Goal: Task Accomplishment & Management: Manage account settings

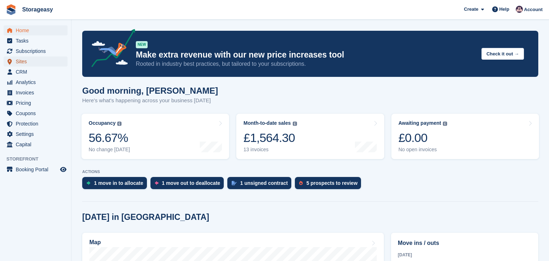
click at [36, 61] on span "Sites" at bounding box center [37, 61] width 43 height 10
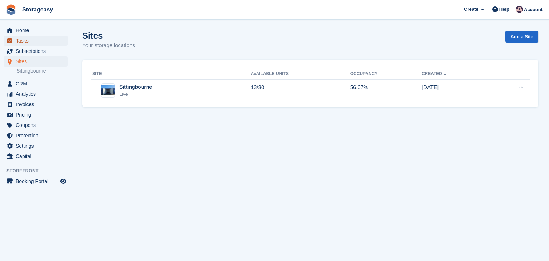
click at [22, 40] on span "Tasks" at bounding box center [37, 41] width 43 height 10
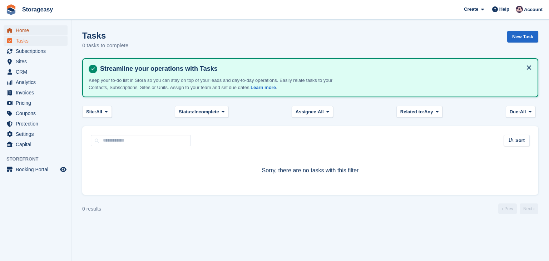
click at [21, 26] on span "Home" at bounding box center [37, 30] width 43 height 10
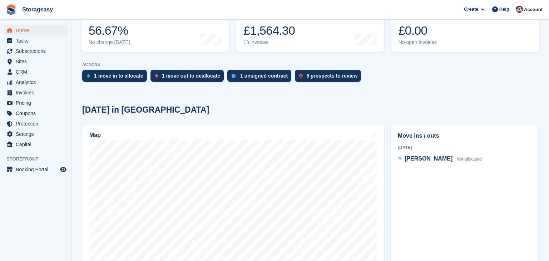
scroll to position [108, 0]
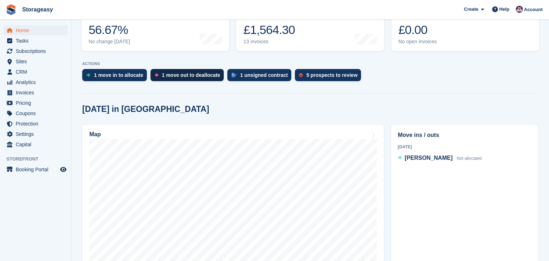
click at [180, 76] on div "1 move out to deallocate" at bounding box center [191, 75] width 58 height 6
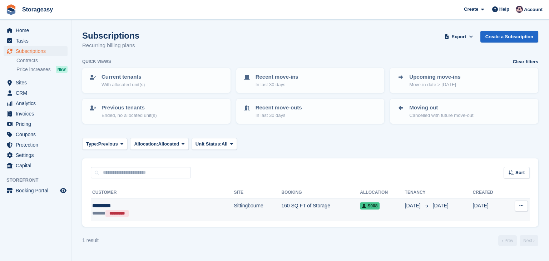
click at [519, 207] on icon at bounding box center [521, 205] width 4 height 5
click at [234, 207] on td "Sittingbourne" at bounding box center [257, 209] width 47 height 22
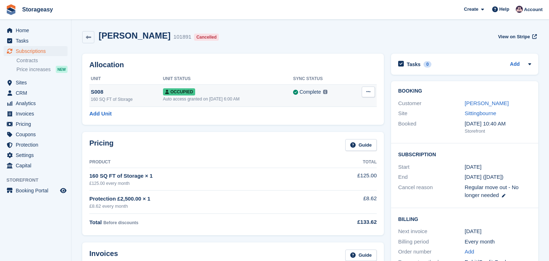
click at [368, 90] on icon at bounding box center [368, 91] width 4 height 5
click at [326, 131] on p "Deallocate" at bounding box center [340, 130] width 62 height 9
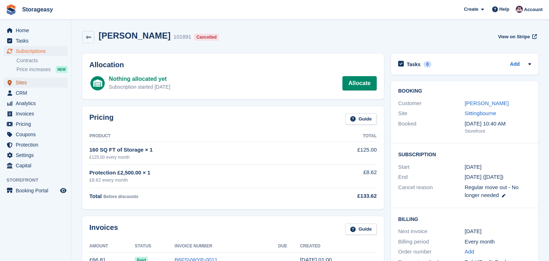
click at [20, 79] on span "Sites" at bounding box center [37, 82] width 43 height 10
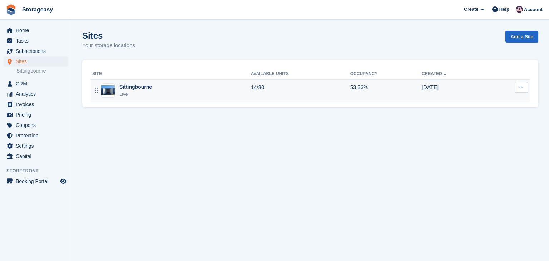
click at [517, 87] on button at bounding box center [520, 87] width 13 height 11
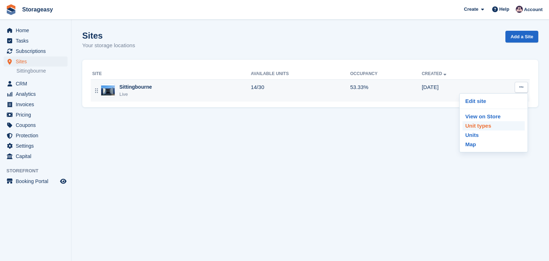
click at [484, 125] on p "Unit types" at bounding box center [493, 125] width 62 height 9
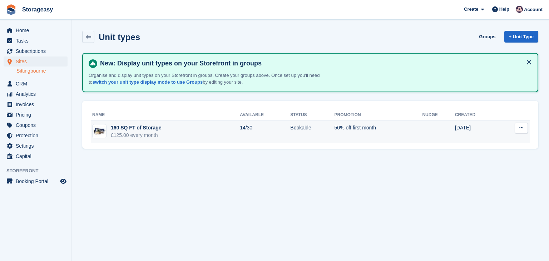
click at [516, 127] on button at bounding box center [520, 127] width 13 height 11
click at [488, 140] on p "Edit unit type" at bounding box center [493, 141] width 62 height 9
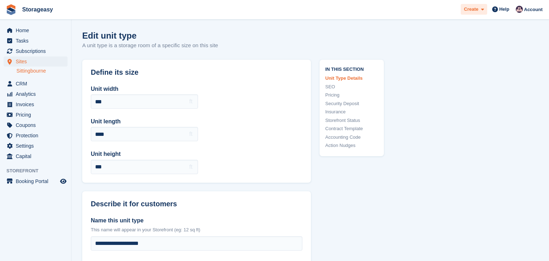
click at [476, 9] on span "Create" at bounding box center [471, 9] width 14 height 7
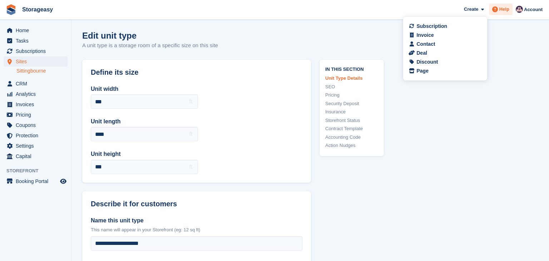
click at [509, 8] on span "Help" at bounding box center [504, 9] width 10 height 7
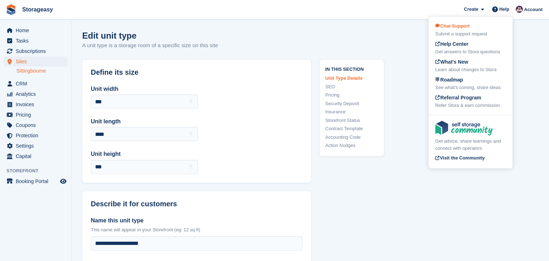
click at [473, 27] on div "Chat Support Submit a support request" at bounding box center [470, 29] width 70 height 15
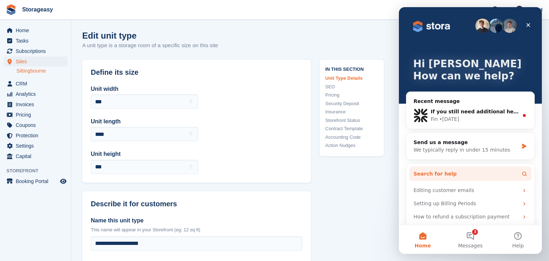
scroll to position [18, 0]
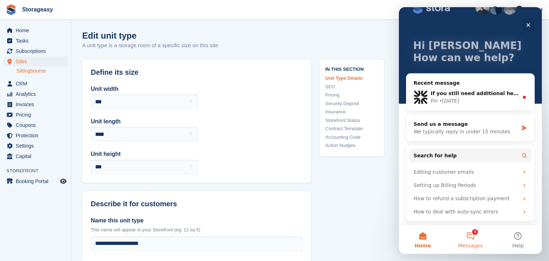
click at [466, 235] on button "3 Messages" at bounding box center [469, 239] width 47 height 29
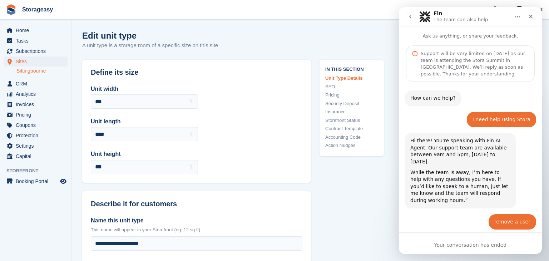
scroll to position [64, 0]
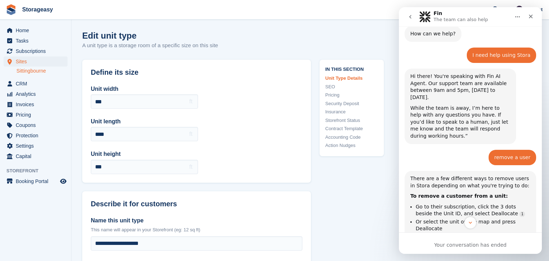
click at [410, 19] on icon "go back" at bounding box center [410, 17] width 6 height 6
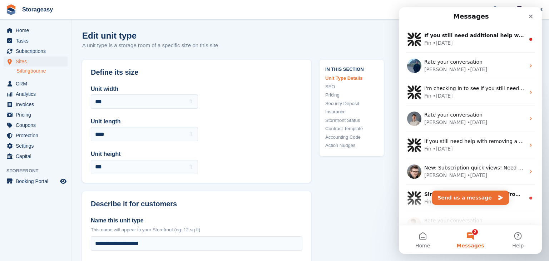
scroll to position [0, 0]
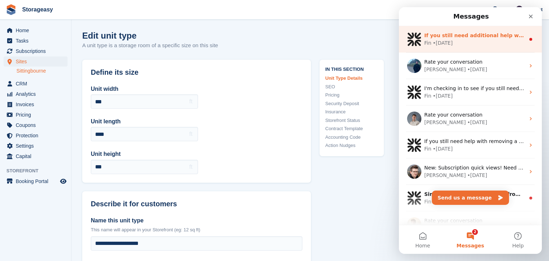
click at [462, 43] on div "Fin • 5d ago" at bounding box center [474, 42] width 101 height 7
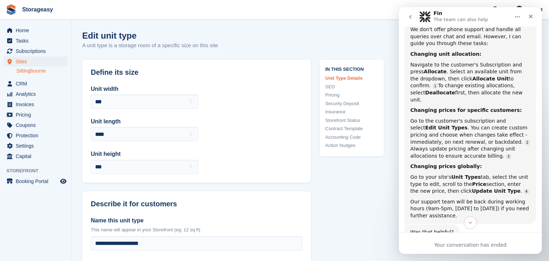
scroll to position [263, 0]
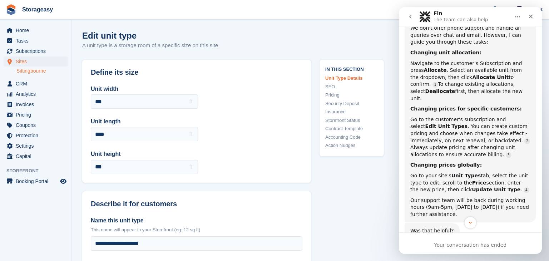
click at [331, 94] on link "Pricing" at bounding box center [351, 94] width 53 height 7
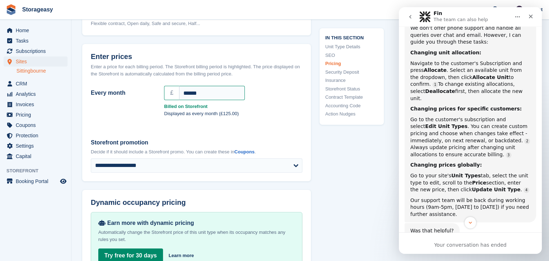
scroll to position [602, 0]
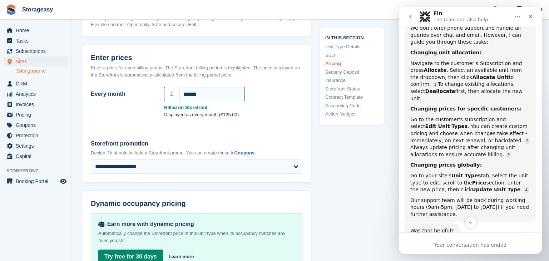
click at [413, 15] on button "go back" at bounding box center [410, 17] width 14 height 14
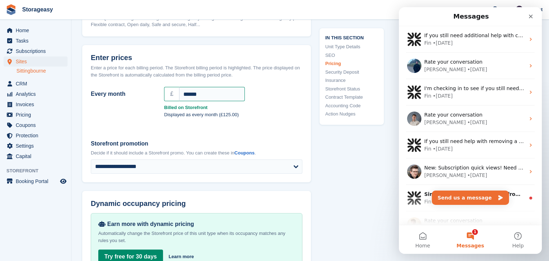
scroll to position [0, 0]
click at [456, 200] on button "Send us a message" at bounding box center [469, 197] width 77 height 14
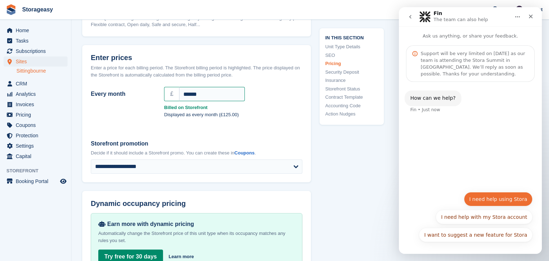
click at [484, 199] on button "I need help using Stora" at bounding box center [498, 199] width 69 height 14
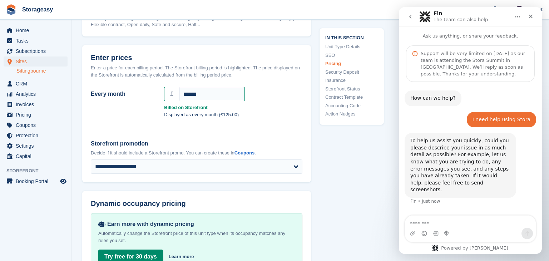
click at [457, 223] on textarea "Message…" at bounding box center [470, 221] width 131 height 12
type textarea "**********"
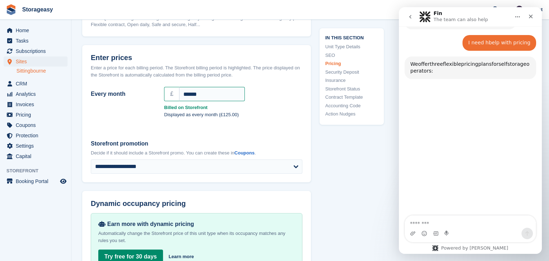
scroll to position [171, 0]
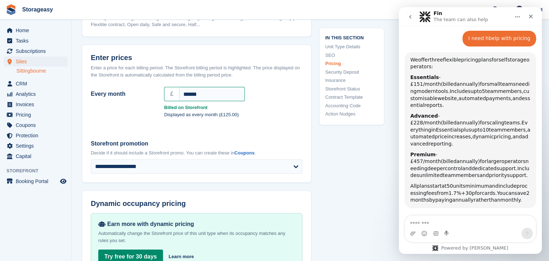
click at [417, 224] on textarea "Message…" at bounding box center [470, 221] width 131 height 12
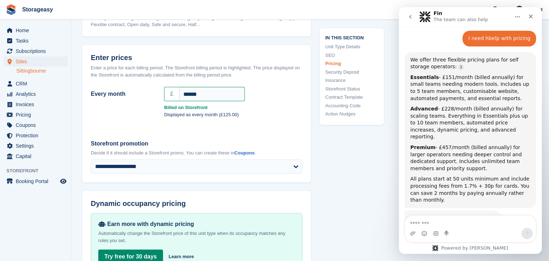
scroll to position [182, 0]
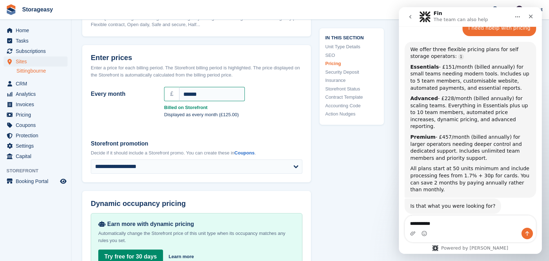
type textarea "**********"
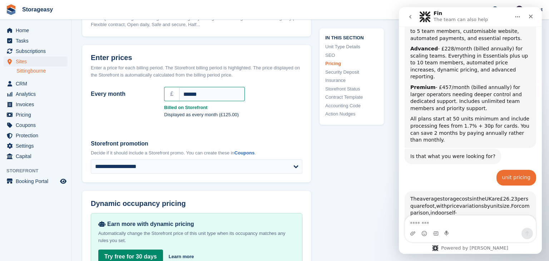
scroll to position [363, 0]
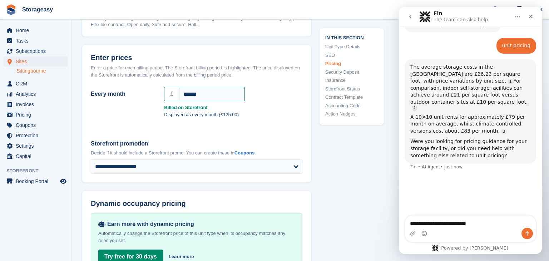
type textarea "**********"
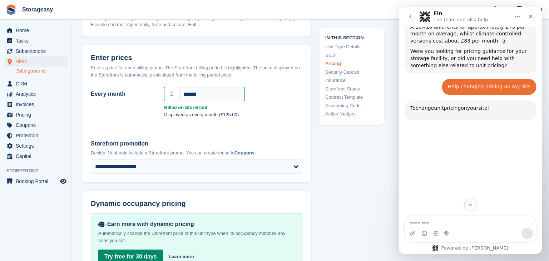
scroll to position [483, 0]
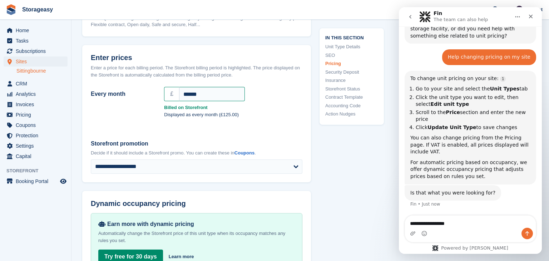
type textarea "**********"
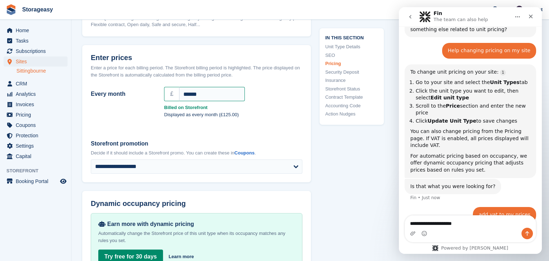
type textarea "**********"
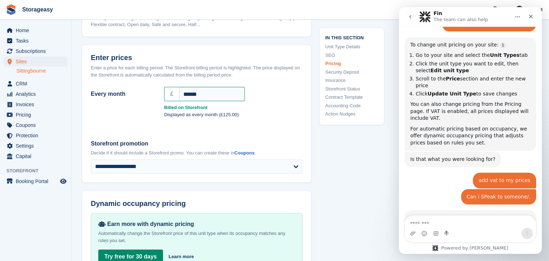
scroll to position [642, 0]
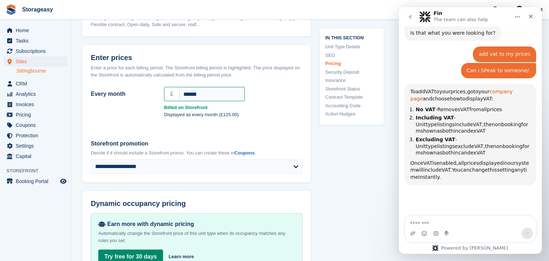
click at [501, 89] on link "company page" at bounding box center [461, 95] width 102 height 13
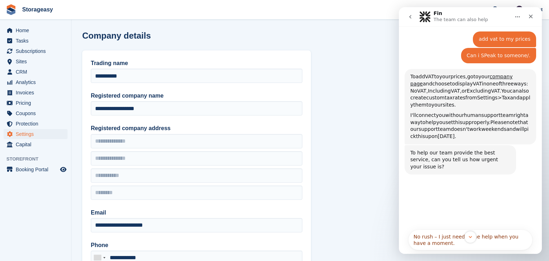
scroll to position [55, 0]
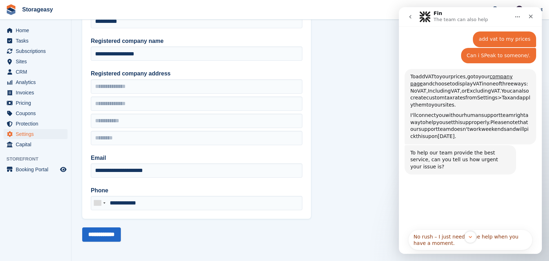
click at [468, 235] on icon "Scroll to bottom" at bounding box center [470, 237] width 6 height 6
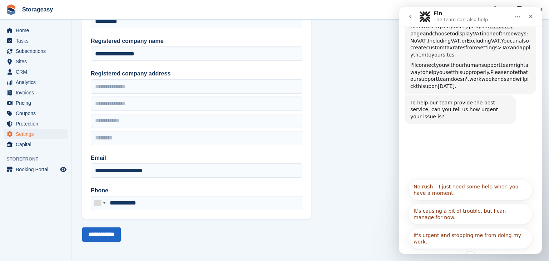
scroll to position [709, 0]
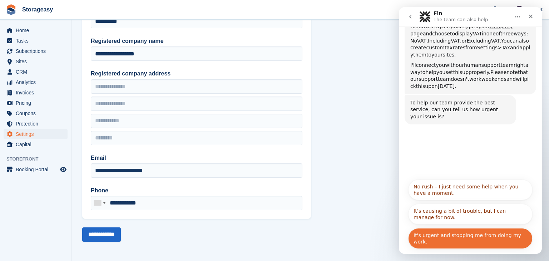
click at [455, 232] on button "It's urgent and stopping me from doing my work." at bounding box center [470, 238] width 124 height 21
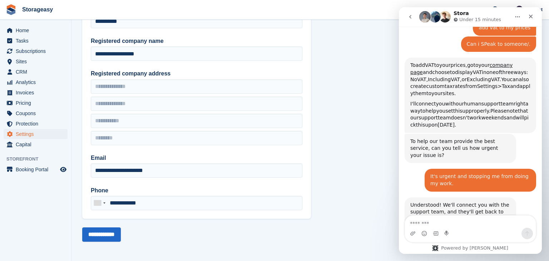
scroll to position [670, 0]
click at [436, 220] on textarea "Message…" at bounding box center [470, 221] width 131 height 12
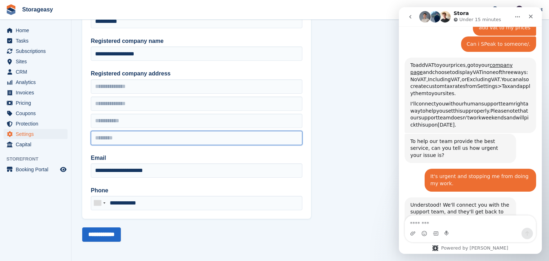
click at [252, 134] on input "text" at bounding box center [196, 138] width 211 height 14
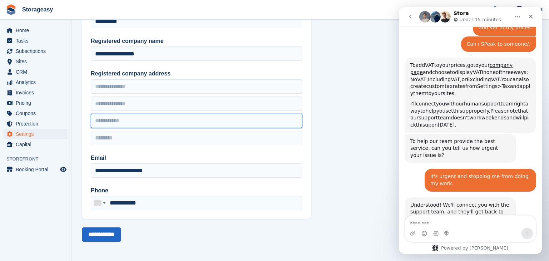
click at [258, 115] on input "text" at bounding box center [196, 121] width 211 height 14
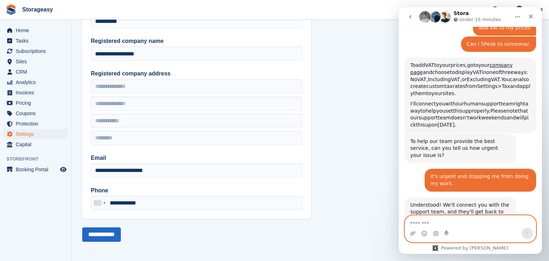
click at [466, 220] on textarea "Message…" at bounding box center [470, 221] width 131 height 12
type textarea "*****"
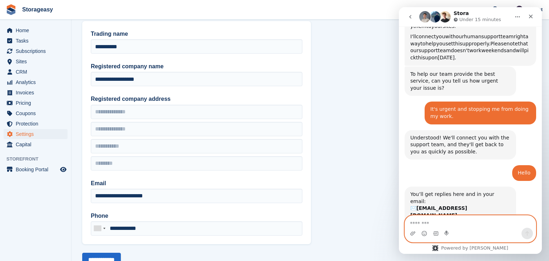
scroll to position [55, 0]
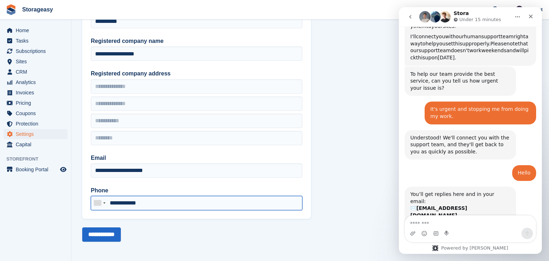
click at [202, 206] on input "**********" at bounding box center [196, 203] width 211 height 14
drag, startPoint x: 202, startPoint y: 206, endPoint x: 105, endPoint y: 200, distance: 97.4
click at [105, 200] on div "United Kingdom +44 Afghanistan (‫افغانستان‬‎) +93 Albania (Shqipëri) +355 Alger…" at bounding box center [196, 203] width 211 height 14
click at [153, 204] on input "**********" at bounding box center [196, 203] width 211 height 14
drag, startPoint x: 151, startPoint y: 201, endPoint x: 112, endPoint y: 201, distance: 38.6
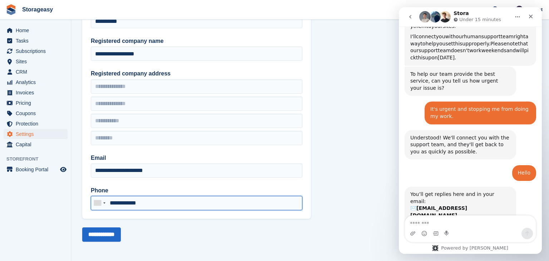
click at [112, 201] on input "**********" at bounding box center [196, 203] width 211 height 14
type input "**********"
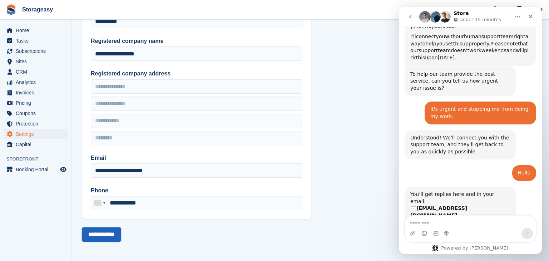
click at [92, 235] on input "**********" at bounding box center [101, 234] width 39 height 14
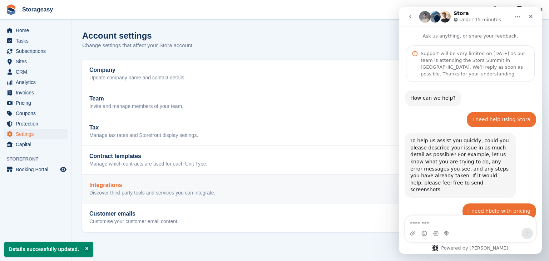
scroll to position [661, 0]
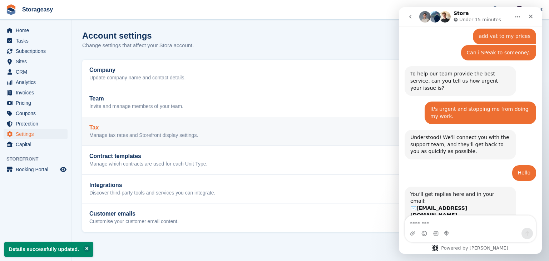
click at [192, 135] on p "Manage tax rates and Storefront display settings." at bounding box center [143, 135] width 109 height 6
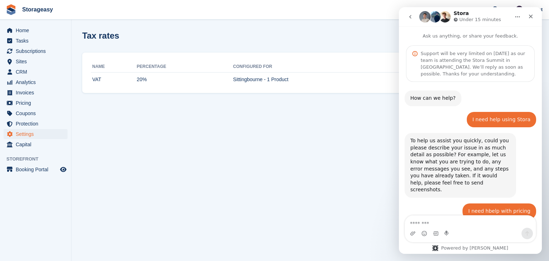
scroll to position [661, 0]
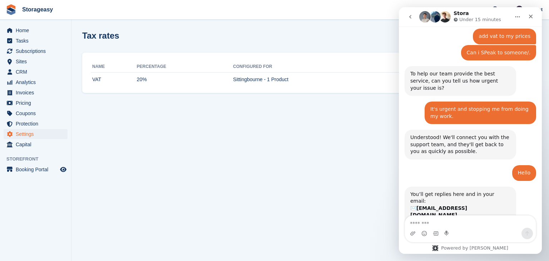
click at [512, 16] on button "Home" at bounding box center [517, 17] width 14 height 14
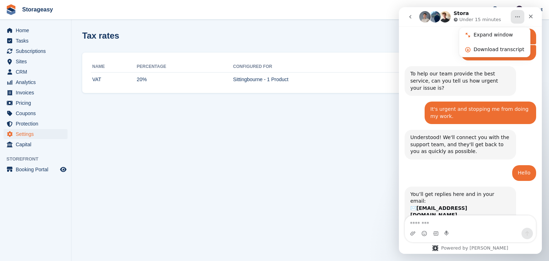
click at [512, 16] on button "Home" at bounding box center [517, 17] width 14 height 14
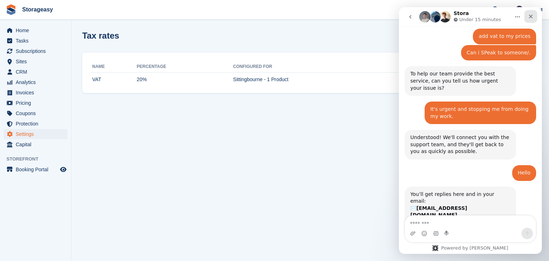
click at [528, 16] on icon "Close" at bounding box center [530, 17] width 6 height 6
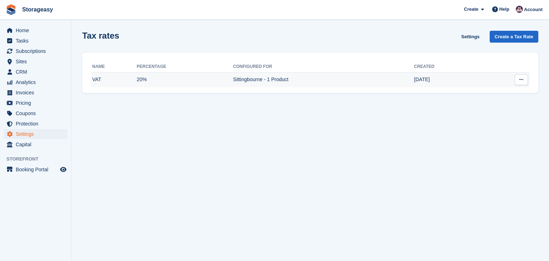
click at [517, 78] on button at bounding box center [520, 79] width 13 height 11
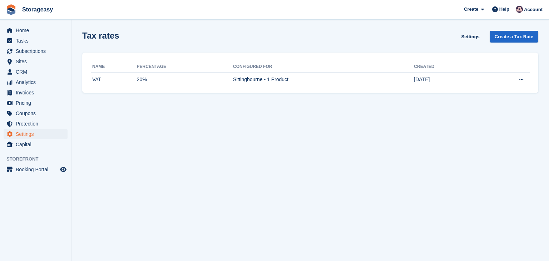
click at [375, 97] on section "Tax rates Settings Create a Tax Rate Name Percentage Configured for Created VAT…" at bounding box center [309, 130] width 477 height 261
click at [502, 8] on span "Help" at bounding box center [504, 9] width 10 height 7
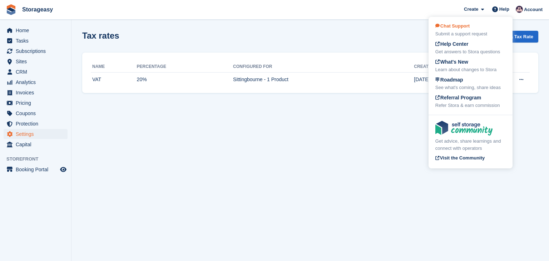
click at [477, 26] on div "Chat Support Submit a support request" at bounding box center [470, 29] width 70 height 15
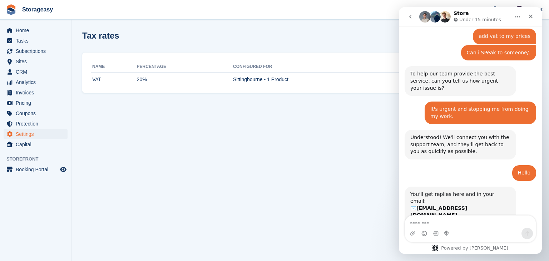
click at [184, 105] on section "Tax rates Settings Create a Tax Rate Name Percentage Configured for Created VAT…" at bounding box center [309, 130] width 477 height 261
click at [413, 21] on button "go back" at bounding box center [410, 17] width 14 height 14
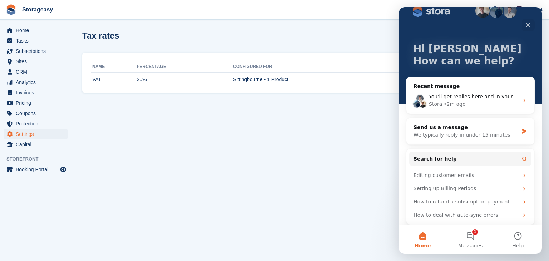
scroll to position [18, 0]
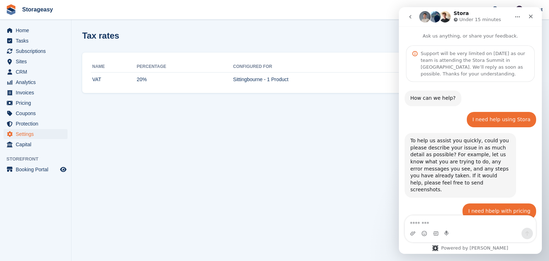
scroll to position [661, 0]
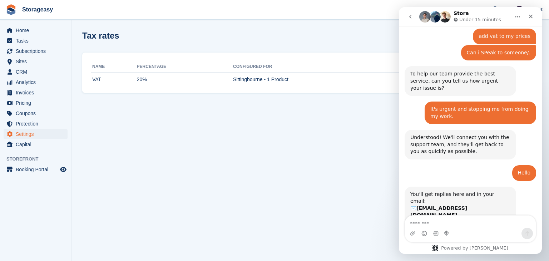
click at [449, 219] on textarea "Message…" at bounding box center [470, 221] width 131 height 12
click at [417, 221] on textarea "Message…" at bounding box center [470, 221] width 131 height 12
type textarea "**********"
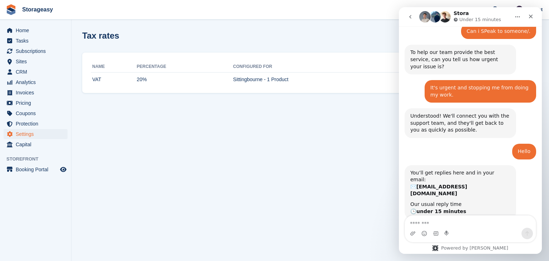
click at [221, 153] on section "Tax rates Settings Create a Tax Rate Name Percentage Configured for Created VAT…" at bounding box center [309, 130] width 477 height 261
click at [444, 260] on img "Intercom messenger" at bounding box center [442, 265] width 6 height 6
drag, startPoint x: 458, startPoint y: 204, endPoint x: 502, endPoint y: 207, distance: 44.4
click at [502, 260] on div "Waiting for a teammate" at bounding box center [470, 265] width 129 height 6
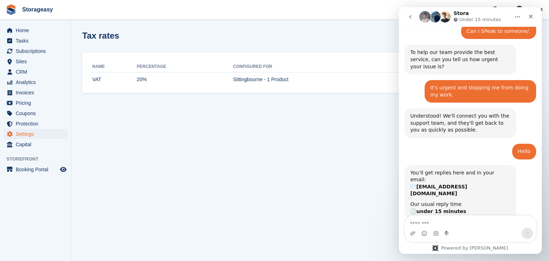
click at [351, 37] on div "Tax rates Settings Create a Tax Rate" at bounding box center [310, 41] width 456 height 20
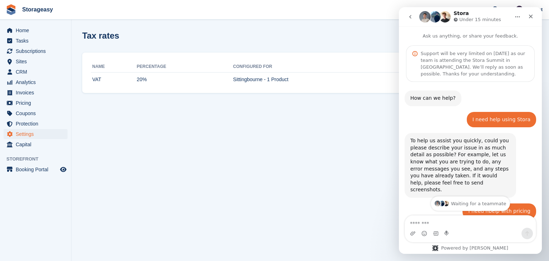
click at [324, 123] on section "Tax rates Settings Create a Tax Rate Name Percentage Configured for Created VAT…" at bounding box center [309, 130] width 477 height 261
click at [109, 131] on section "Tax rates Settings Create a Tax Rate Name Percentage Configured for Created VAT…" at bounding box center [309, 130] width 477 height 261
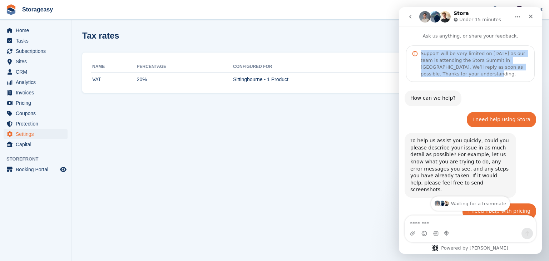
drag, startPoint x: 457, startPoint y: 75, endPoint x: 420, endPoint y: 51, distance: 44.3
click at [420, 51] on div "Support will be very limited on [DATE] as our team is attending the Stora Summi…" at bounding box center [474, 63] width 108 height 27
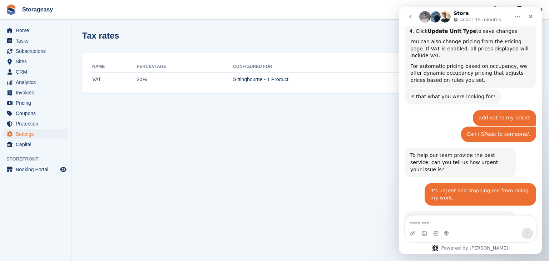
scroll to position [683, 0]
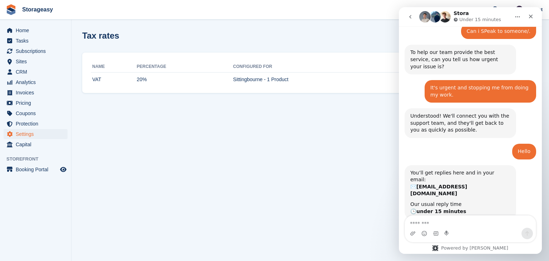
click at [148, 129] on section "Tax rates Settings Create a Tax Rate Name Percentage Configured for Created VAT…" at bounding box center [309, 130] width 477 height 261
click at [326, 108] on section "Tax rates Settings Create a Tax Rate Name Percentage Configured for Created VAT…" at bounding box center [309, 130] width 477 height 261
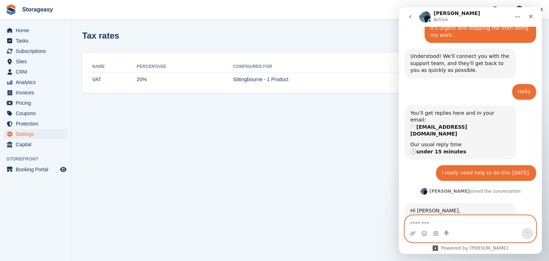
click at [415, 223] on textarea "Message…" at bounding box center [470, 221] width 131 height 12
type textarea "*********"
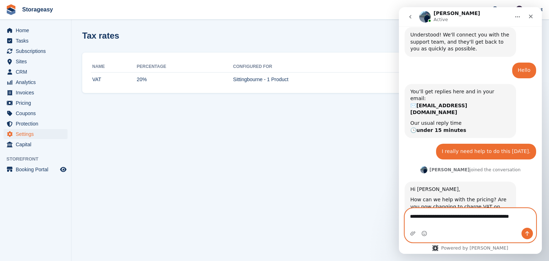
scroll to position [771, 0]
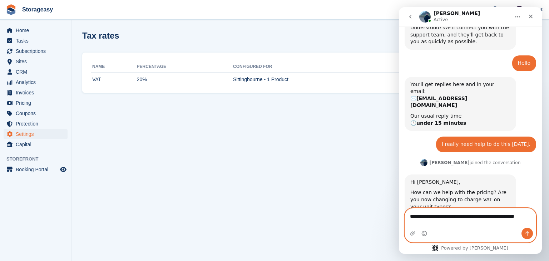
type textarea "**********"
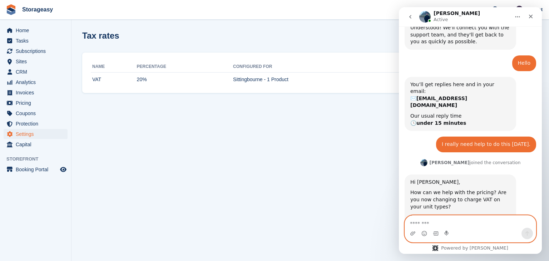
scroll to position [787, 0]
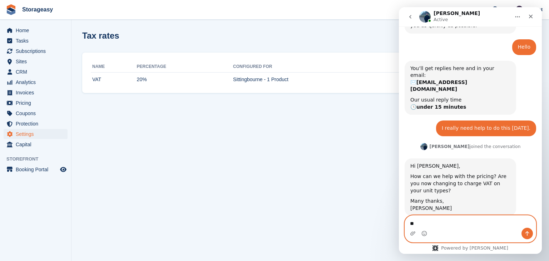
type textarea "*"
type textarea "**********"
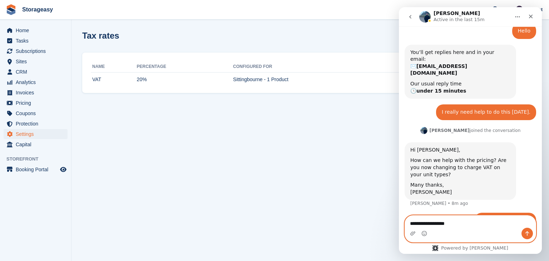
type textarea "**********"
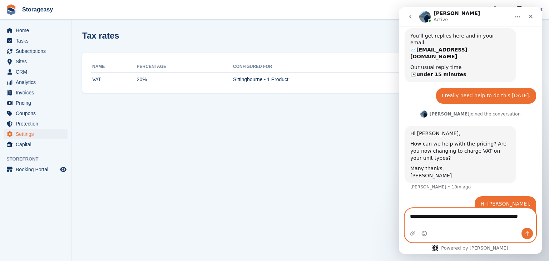
scroll to position [827, 0]
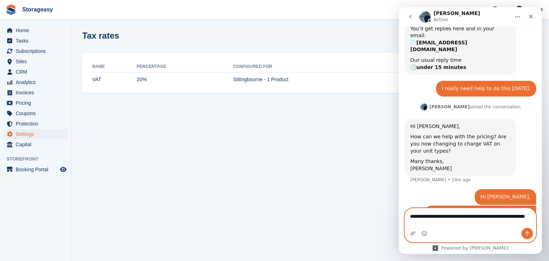
type textarea "**********"
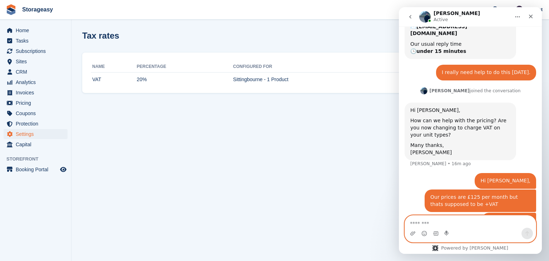
scroll to position [870, 0]
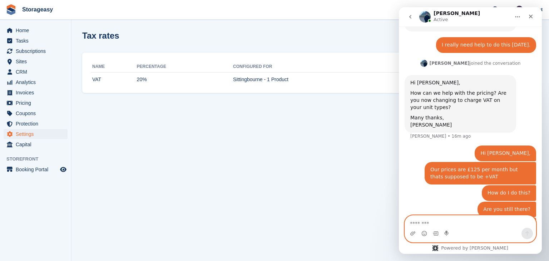
click at [457, 220] on textarea "Message…" at bounding box center [470, 221] width 131 height 12
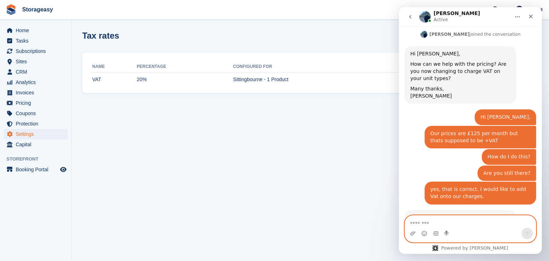
scroll to position [927, 0]
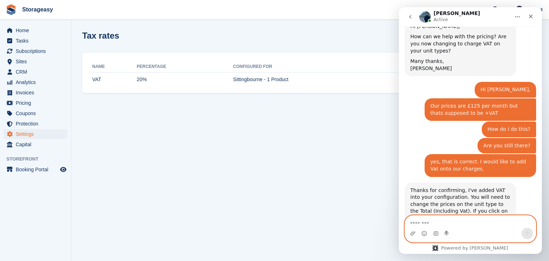
click at [419, 223] on textarea "Message…" at bounding box center [470, 221] width 131 height 12
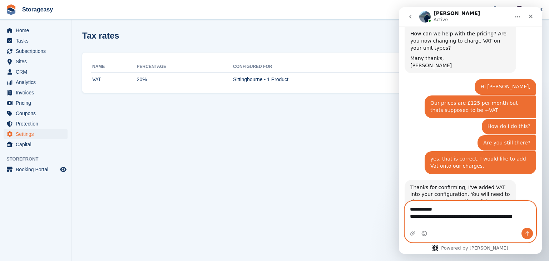
scroll to position [937, 0]
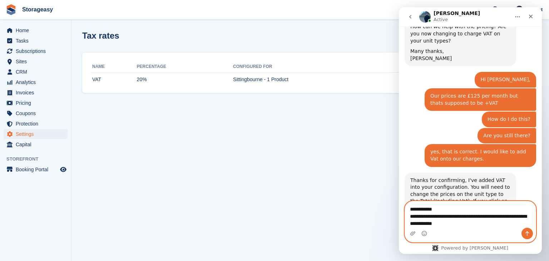
type textarea "**********"
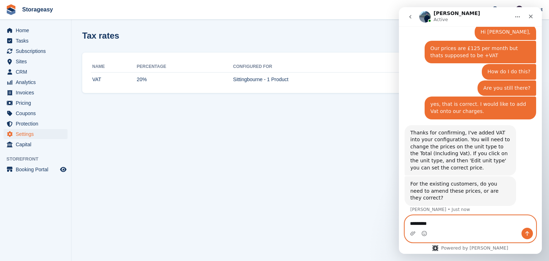
scroll to position [985, 0]
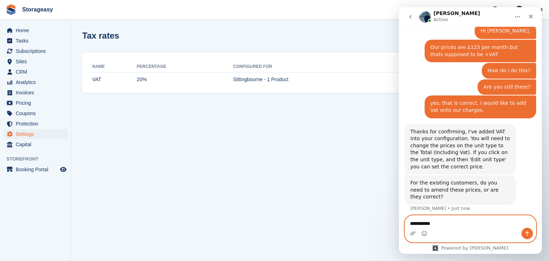
type textarea "**********"
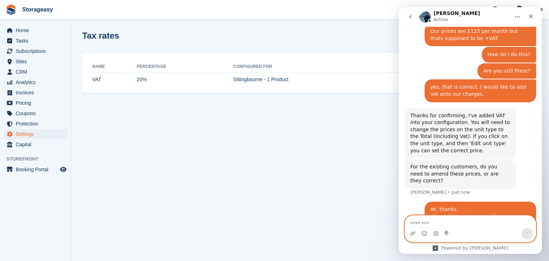
scroll to position [974, 0]
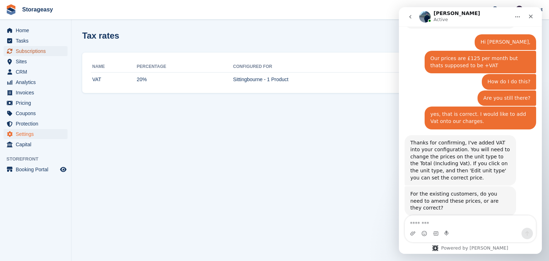
click at [43, 49] on span "Subscriptions" at bounding box center [37, 51] width 43 height 10
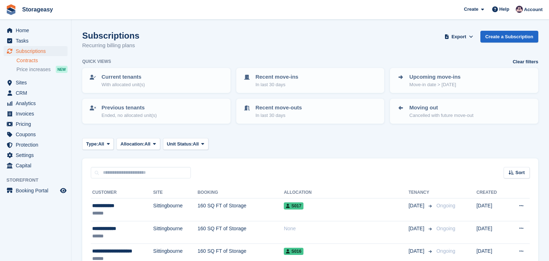
click at [34, 61] on link "Contracts" at bounding box center [41, 60] width 51 height 7
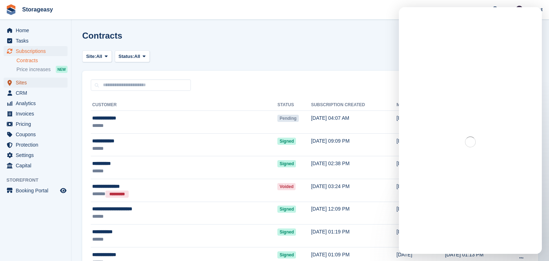
click at [27, 83] on span "Sites" at bounding box center [37, 82] width 43 height 10
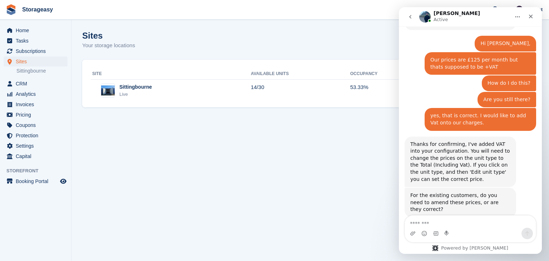
scroll to position [974, 0]
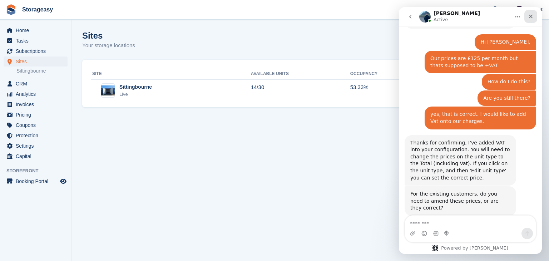
click at [528, 17] on icon "Close" at bounding box center [530, 17] width 6 height 6
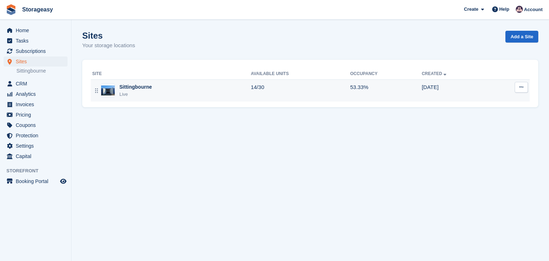
click at [523, 88] on button at bounding box center [520, 87] width 13 height 11
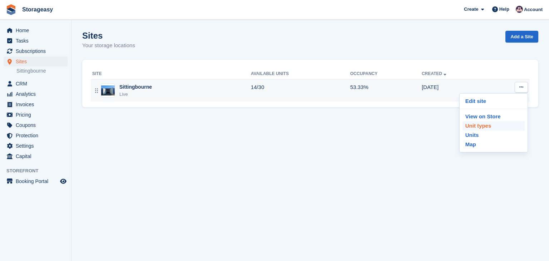
click at [490, 122] on p "Unit types" at bounding box center [493, 125] width 62 height 9
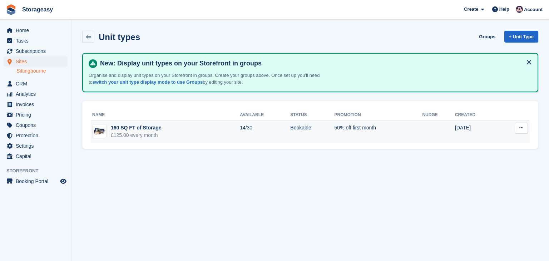
click at [521, 126] on icon at bounding box center [521, 127] width 4 height 5
click at [495, 142] on p "Edit unit type" at bounding box center [493, 141] width 62 height 9
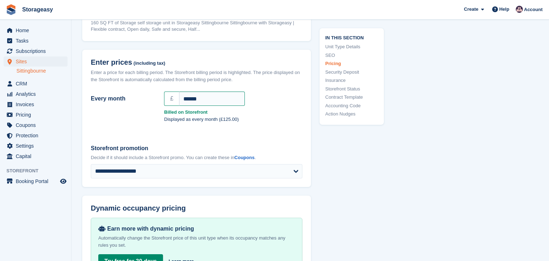
scroll to position [596, 0]
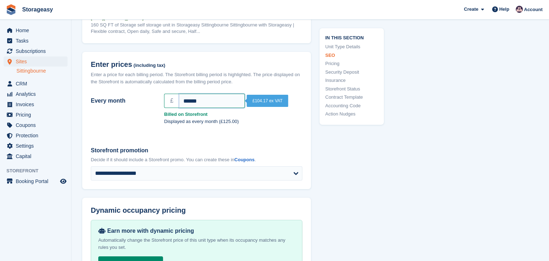
drag, startPoint x: 211, startPoint y: 108, endPoint x: 181, endPoint y: 105, distance: 29.7
click at [181, 105] on input "******" at bounding box center [212, 101] width 66 height 14
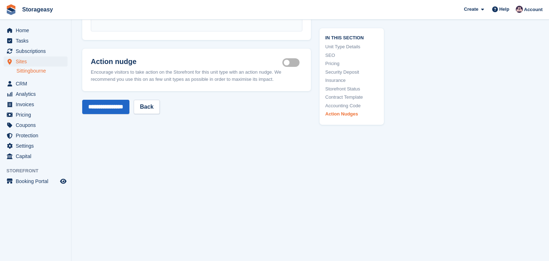
scroll to position [1358, 0]
type input "***"
click at [124, 108] on input "**********" at bounding box center [105, 107] width 47 height 14
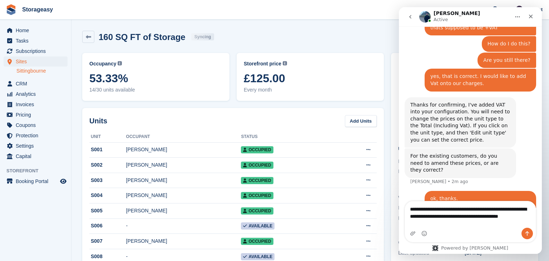
scroll to position [1016, 0]
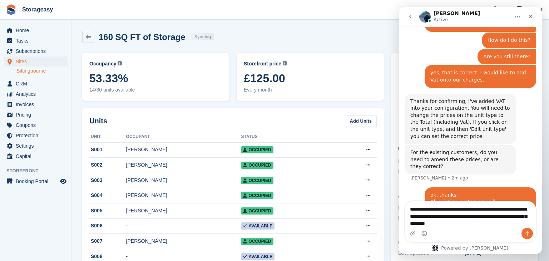
type textarea "**********"
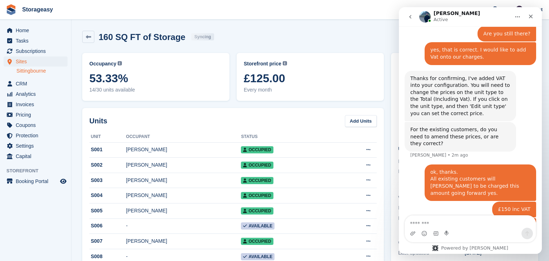
scroll to position [1039, 0]
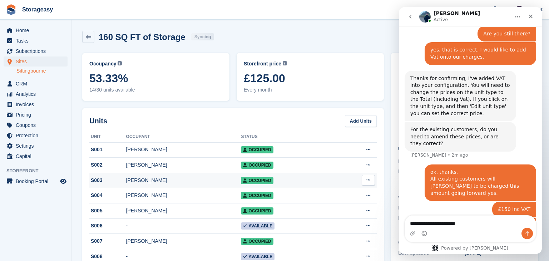
type textarea "**********"
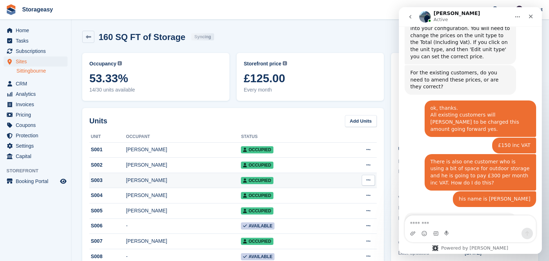
scroll to position [1111, 0]
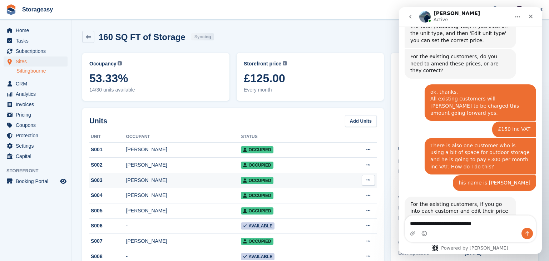
type textarea "**********"
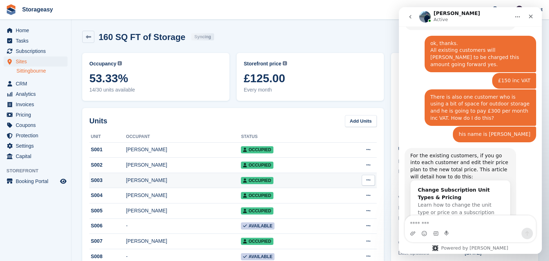
scroll to position [1216, 0]
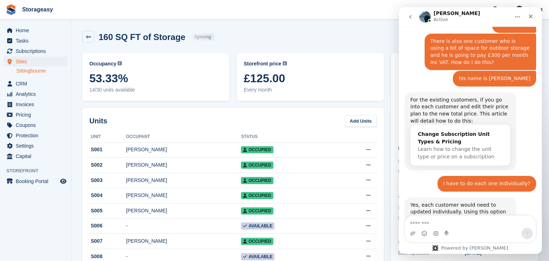
click at [458, 226] on img "Brian says…" at bounding box center [458, 248] width 96 height 44
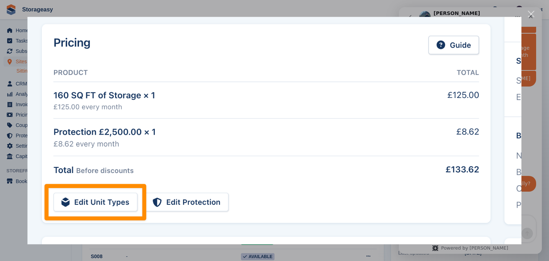
click at [529, 14] on div "Close" at bounding box center [530, 14] width 7 height 7
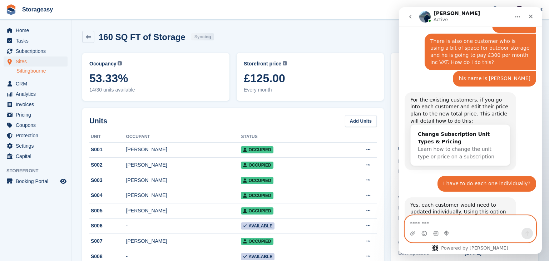
click at [415, 220] on textarea "Message…" at bounding box center [470, 221] width 131 height 12
type textarea "********"
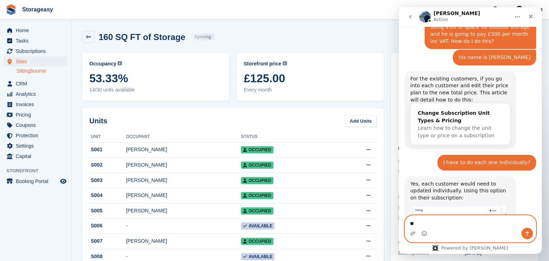
type textarea "*"
type textarea "**********"
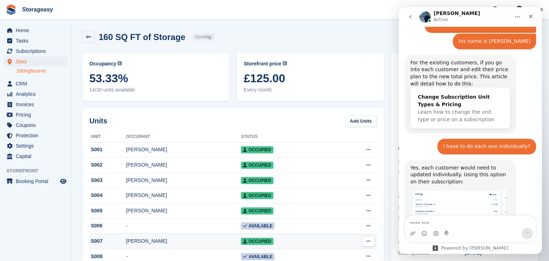
click at [151, 239] on div "[PERSON_NAME]" at bounding box center [183, 240] width 115 height 7
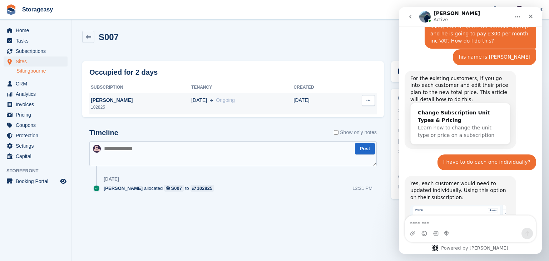
scroll to position [1253, 0]
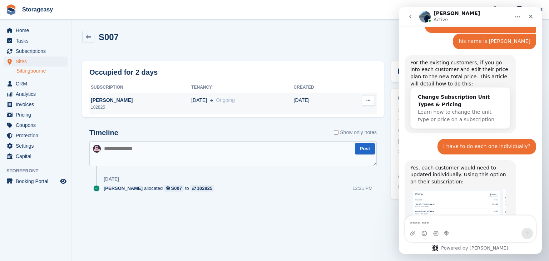
click at [366, 104] on button at bounding box center [367, 100] width 13 height 11
click at [231, 52] on div "S007 Unit Activity Edit Unit Overlock Repossess Deallocate" at bounding box center [310, 42] width 463 height 30
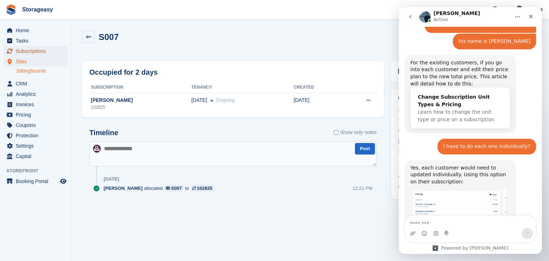
click at [34, 52] on span "Subscriptions" at bounding box center [37, 51] width 43 height 10
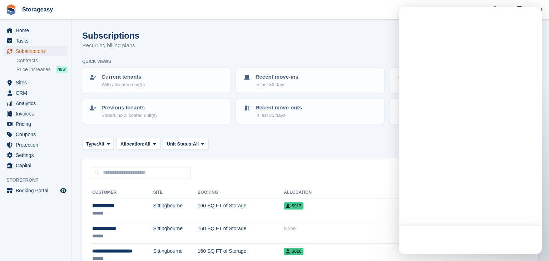
click at [34, 52] on span "Subscriptions" at bounding box center [37, 51] width 43 height 10
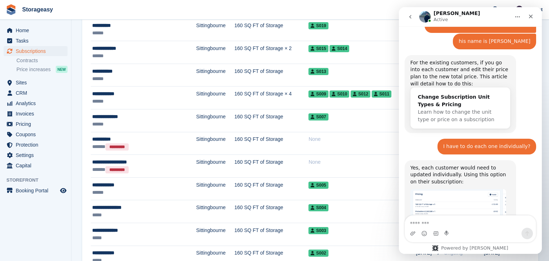
scroll to position [272, 0]
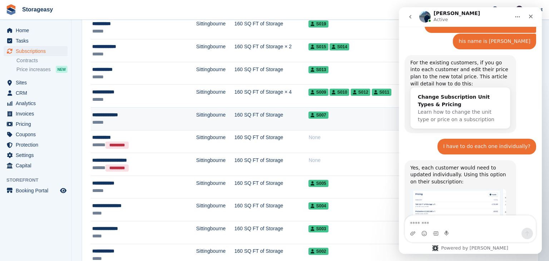
click at [202, 114] on td "Sittingbourne" at bounding box center [215, 118] width 38 height 23
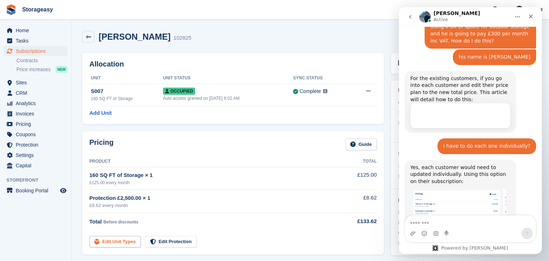
click at [121, 240] on link "Edit Unit Types" at bounding box center [114, 242] width 51 height 12
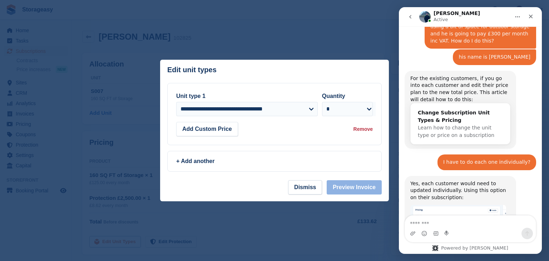
scroll to position [1253, 0]
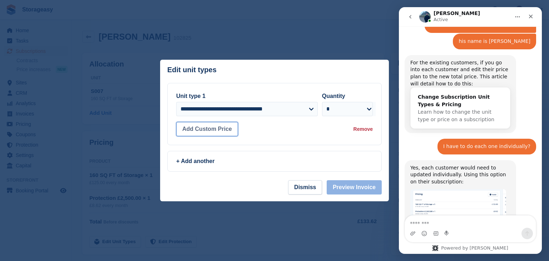
click at [207, 130] on button "Add Custom Price" at bounding box center [207, 129] width 62 height 14
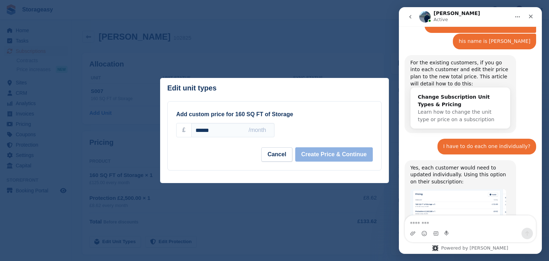
drag, startPoint x: 215, startPoint y: 131, endPoint x: 189, endPoint y: 129, distance: 25.8
click at [189, 129] on div "£ ****** /month" at bounding box center [225, 130] width 98 height 14
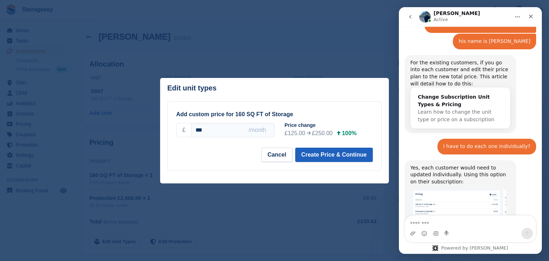
type input "***"
click at [311, 155] on button "Create Price & Continue" at bounding box center [333, 154] width 77 height 14
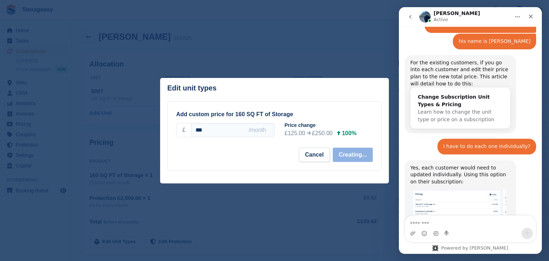
select select "*****"
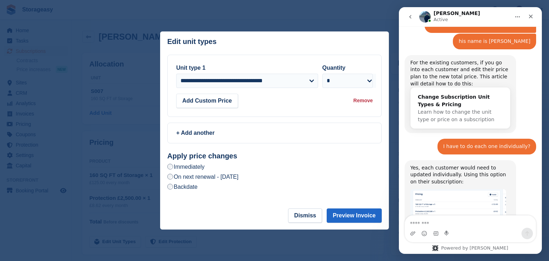
scroll to position [1280, 0]
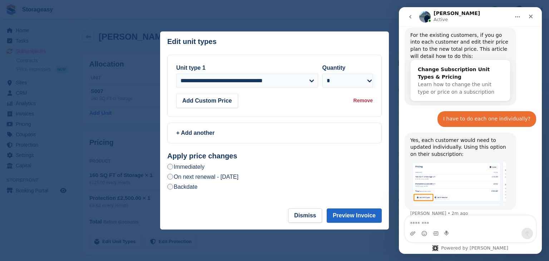
click at [238, 175] on label "On next renewal - [DATE]" at bounding box center [202, 176] width 71 height 7
click at [352, 216] on button "Preview Invoice" at bounding box center [353, 215] width 55 height 14
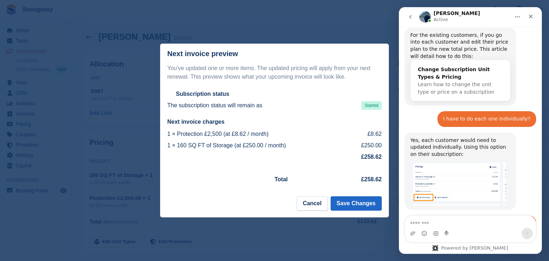
scroll to position [1281, 0]
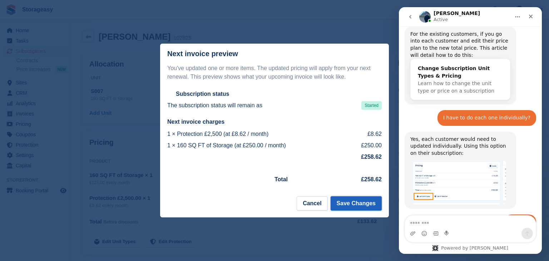
click at [350, 204] on button "Save Changes" at bounding box center [355, 203] width 51 height 14
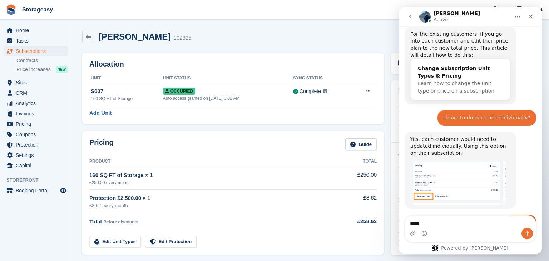
type textarea "******"
